Goal: Information Seeking & Learning: Learn about a topic

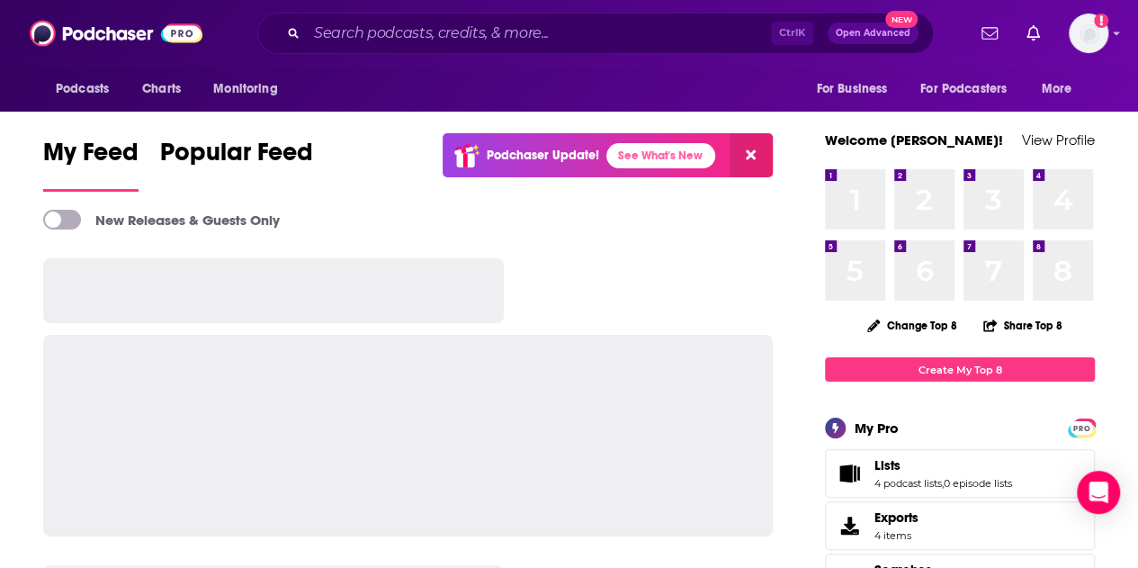
click at [495, 13] on div "Ctrl K Open Advanced New" at bounding box center [595, 33] width 676 height 41
click at [493, 31] on input "Search podcasts, credits, & more..." at bounding box center [539, 33] width 464 height 29
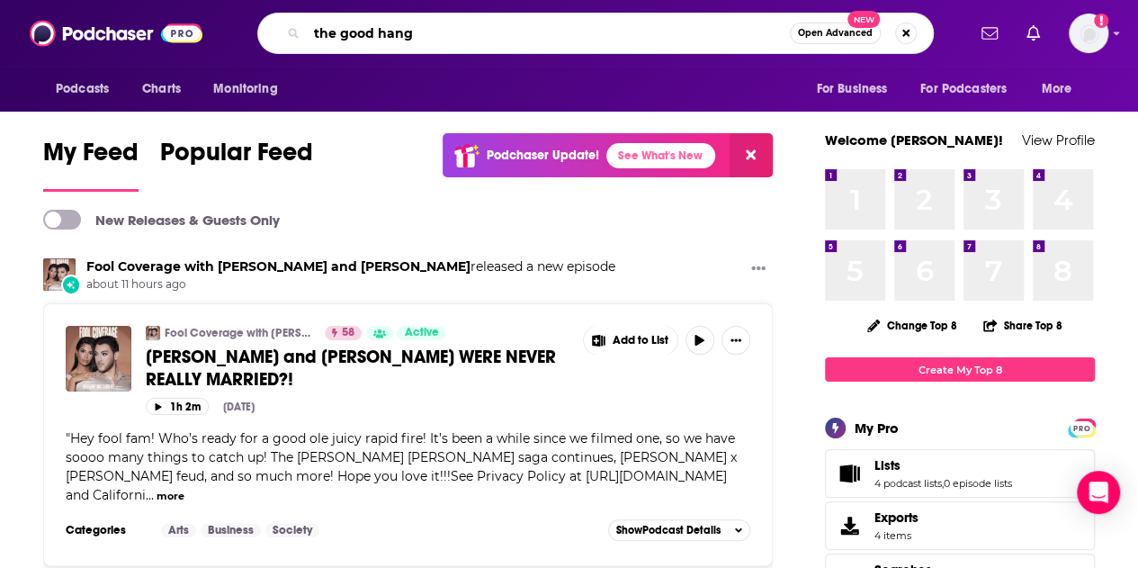
type input "the good hang"
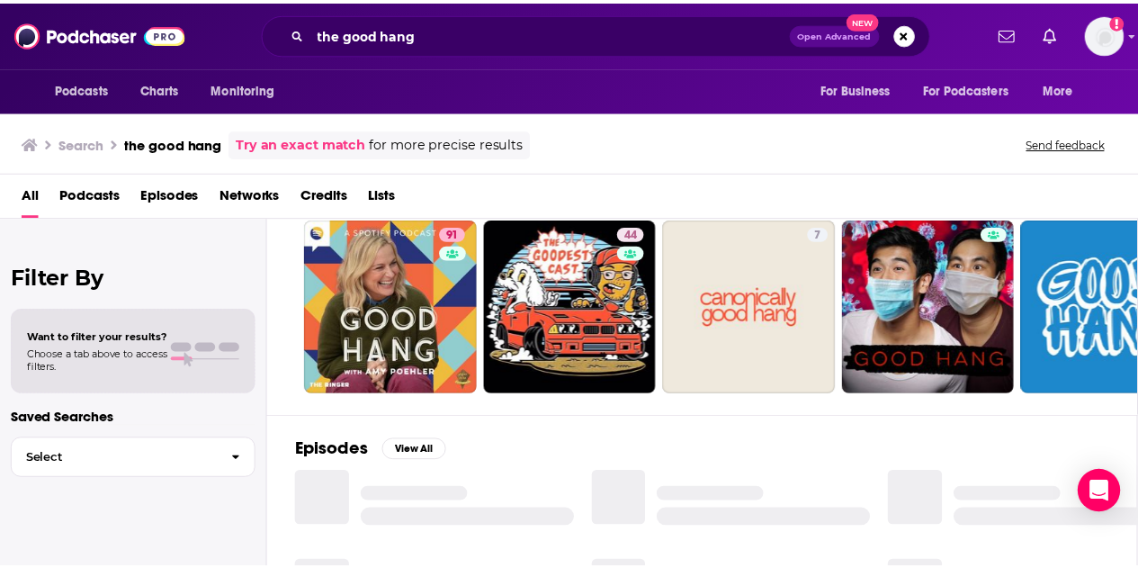
scroll to position [39, 0]
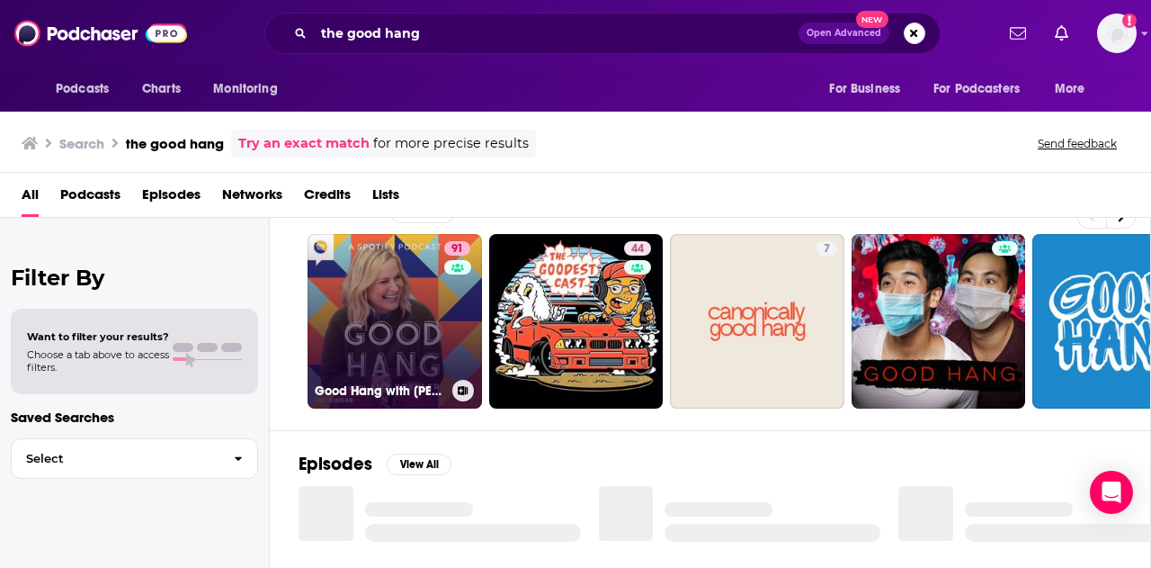
click at [410, 326] on link "91 Good Hang with [PERSON_NAME]" at bounding box center [395, 321] width 175 height 175
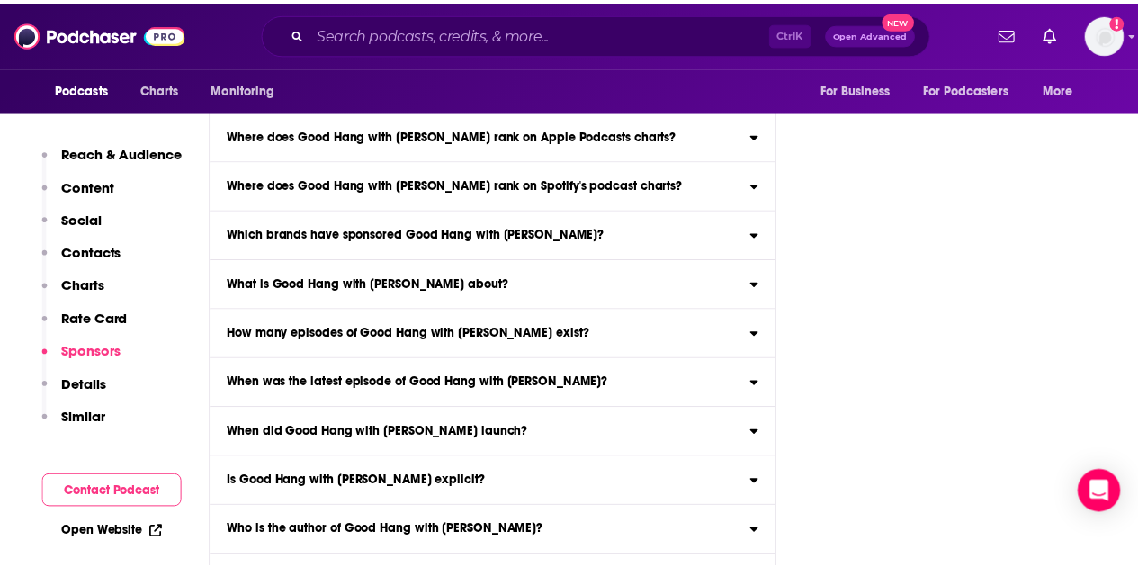
scroll to position [8548, 0]
